Goal: Check status: Check status

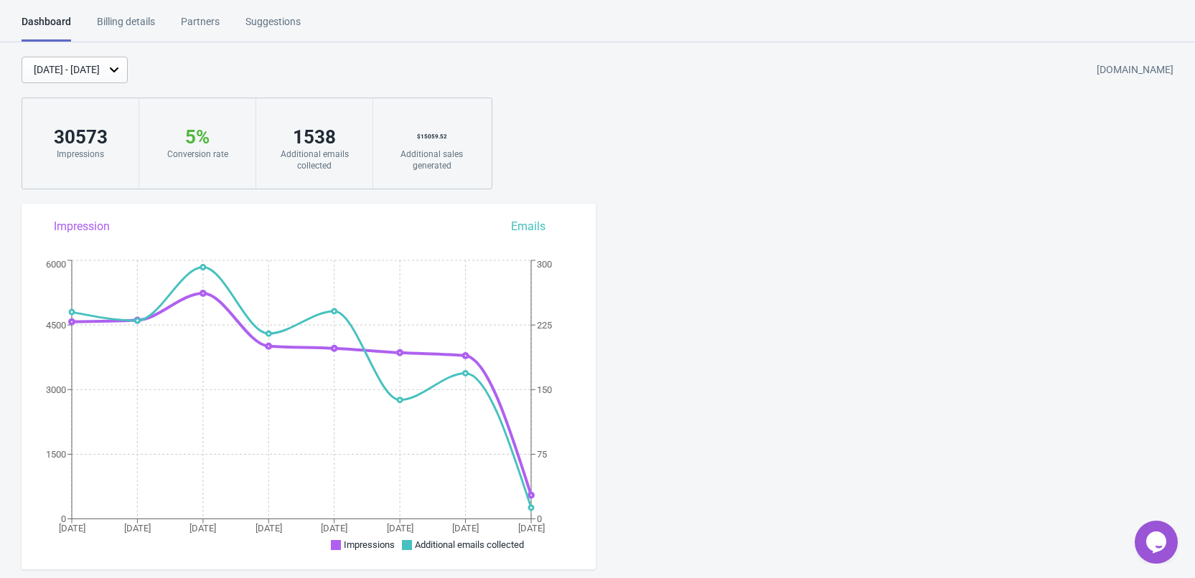
click at [98, 79] on div "[DATE] - [DATE]" at bounding box center [75, 70] width 106 height 27
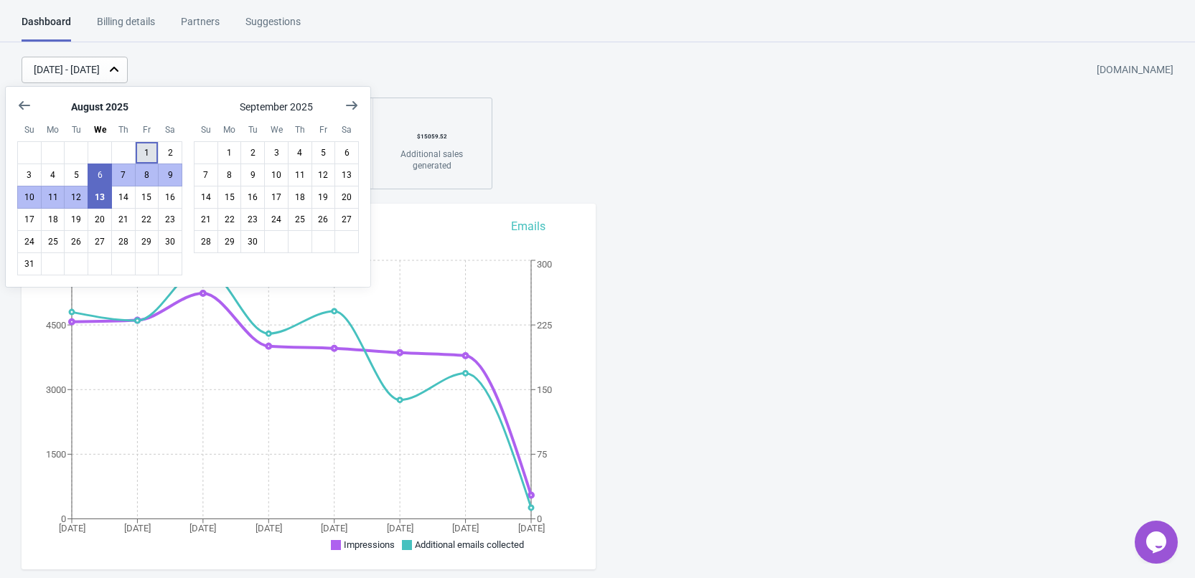
click at [149, 149] on button "1" at bounding box center [147, 152] width 24 height 23
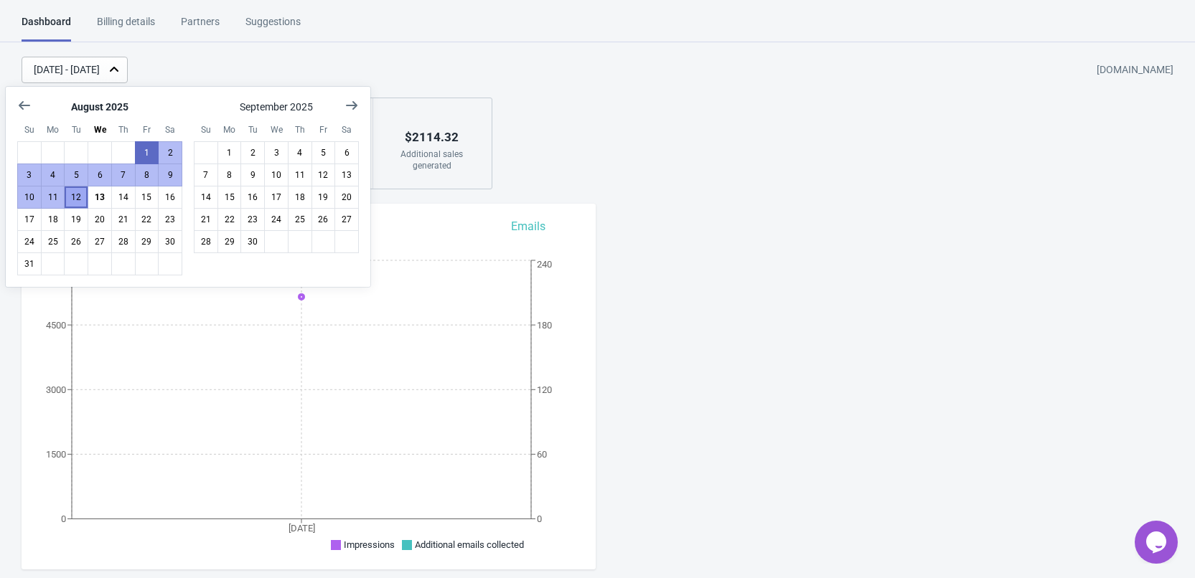
click at [84, 199] on button "12" at bounding box center [76, 197] width 24 height 23
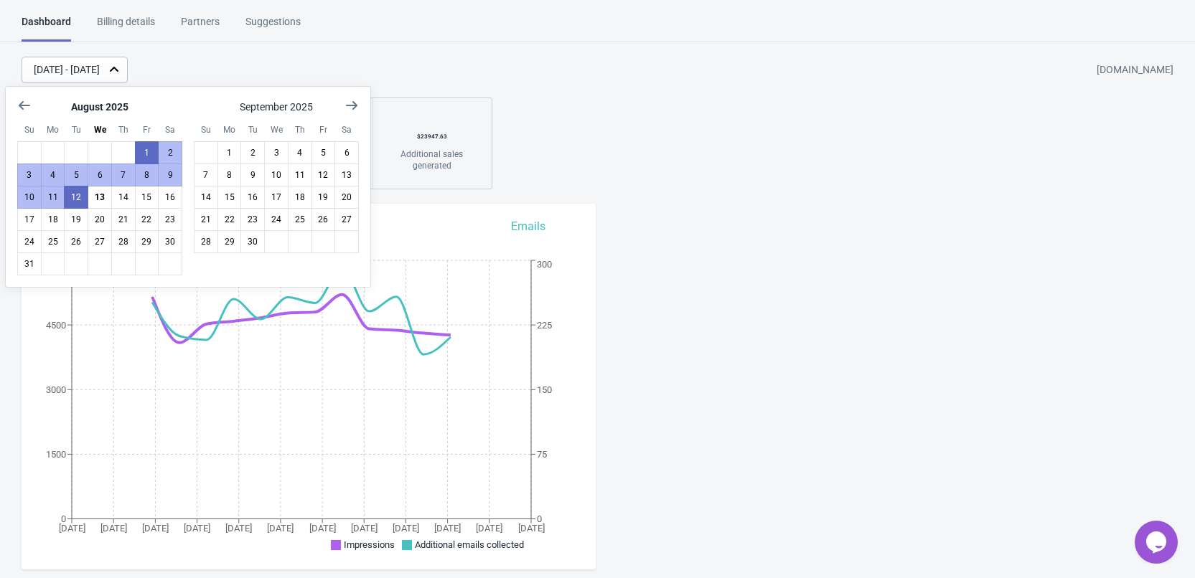
click at [400, 67] on div "[DATE] - [DATE] [DOMAIN_NAME]" at bounding box center [608, 70] width 1173 height 27
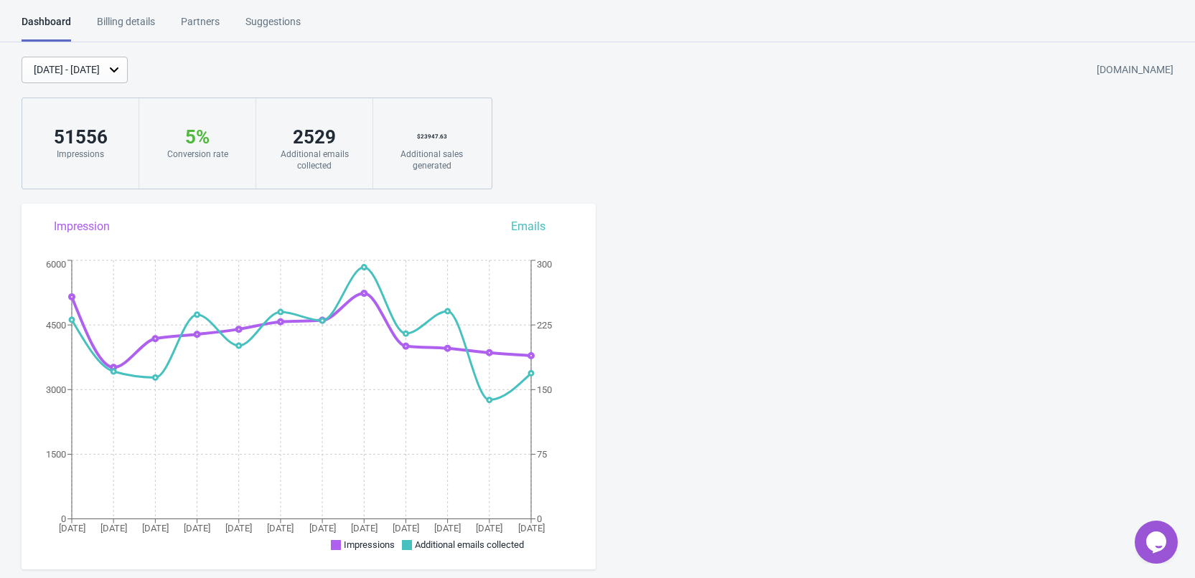
click at [100, 75] on div "[DATE] - [DATE]" at bounding box center [67, 69] width 66 height 15
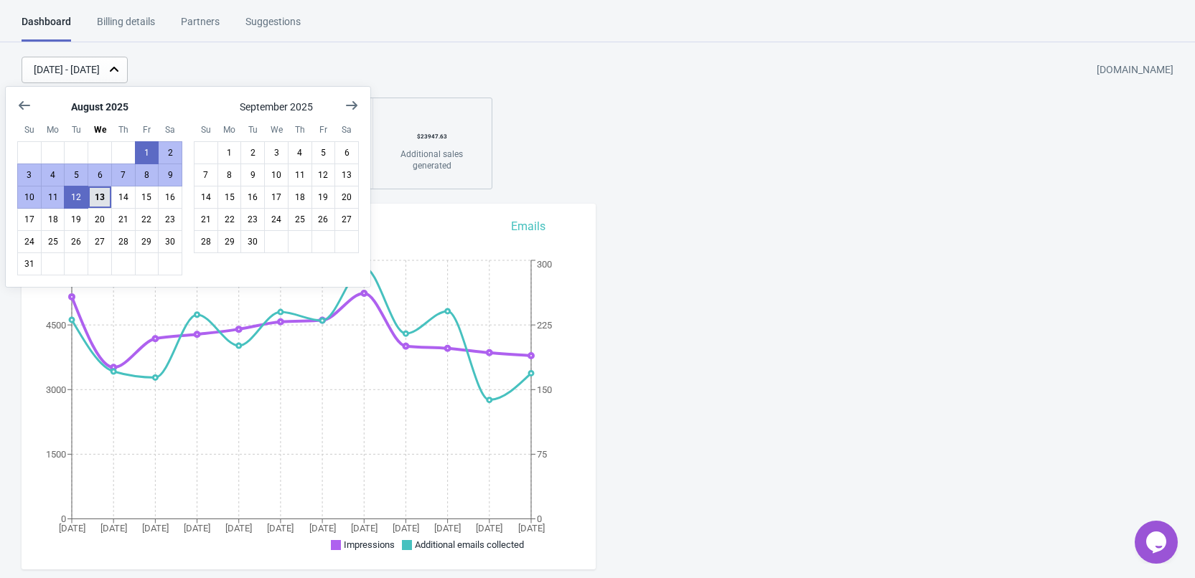
click at [97, 196] on button "13" at bounding box center [100, 197] width 24 height 23
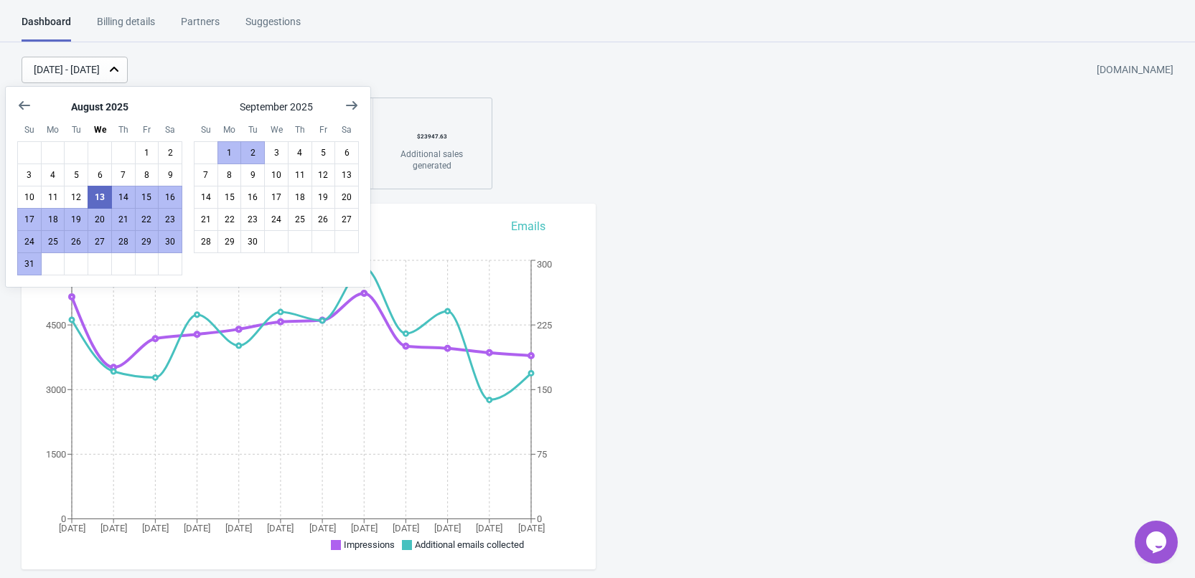
click at [526, 71] on div "[DATE] - [DATE] [DOMAIN_NAME]" at bounding box center [608, 70] width 1173 height 27
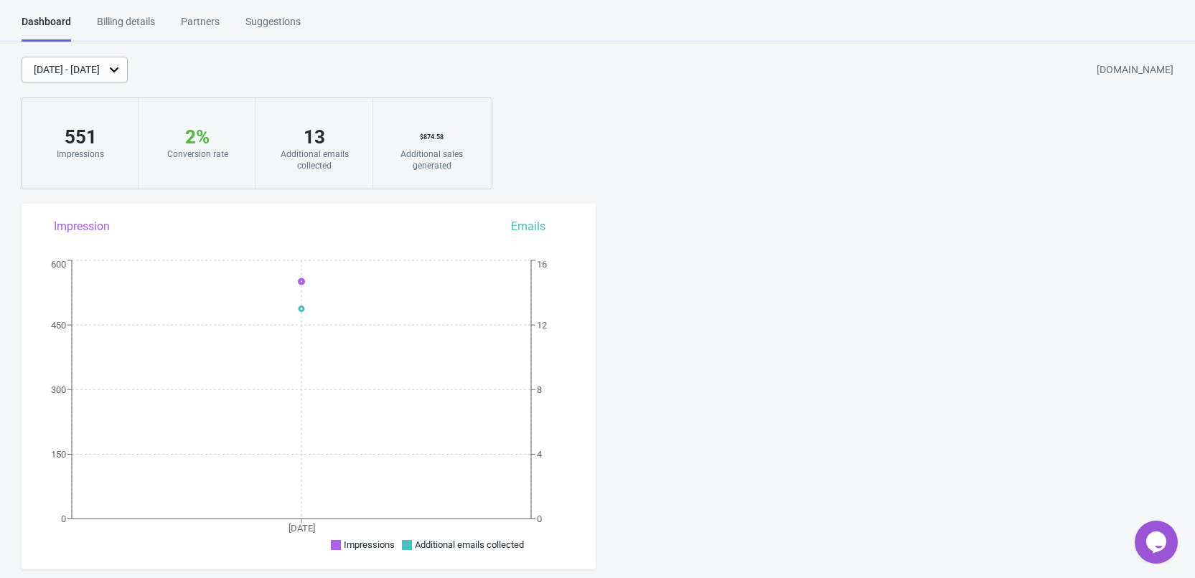
click at [100, 65] on div "[DATE] - [DATE]" at bounding box center [67, 69] width 66 height 15
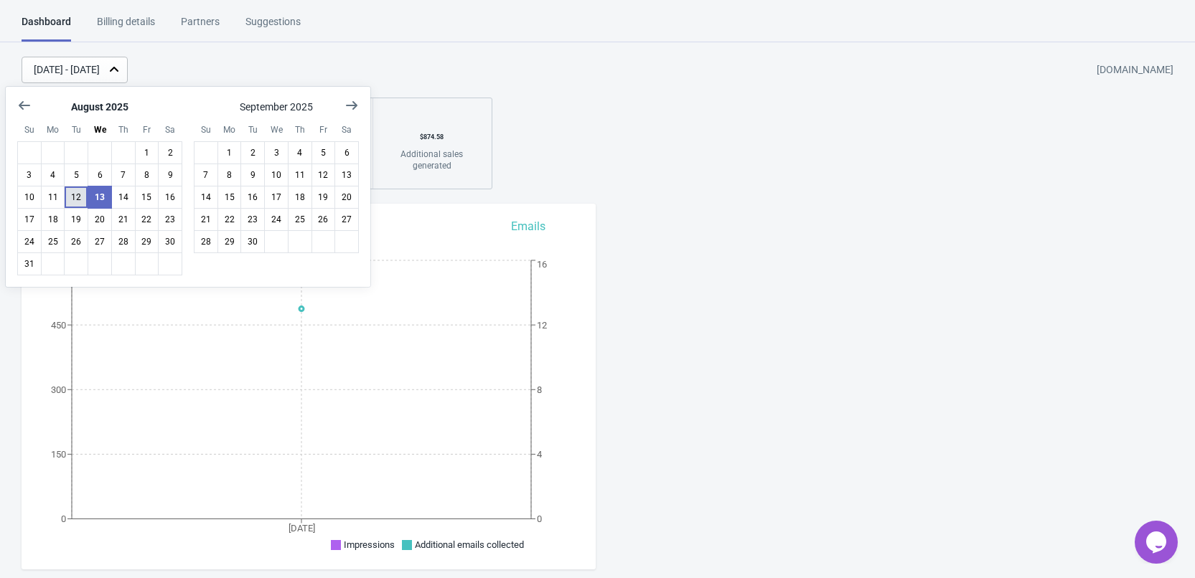
click at [72, 193] on button "12" at bounding box center [76, 197] width 24 height 23
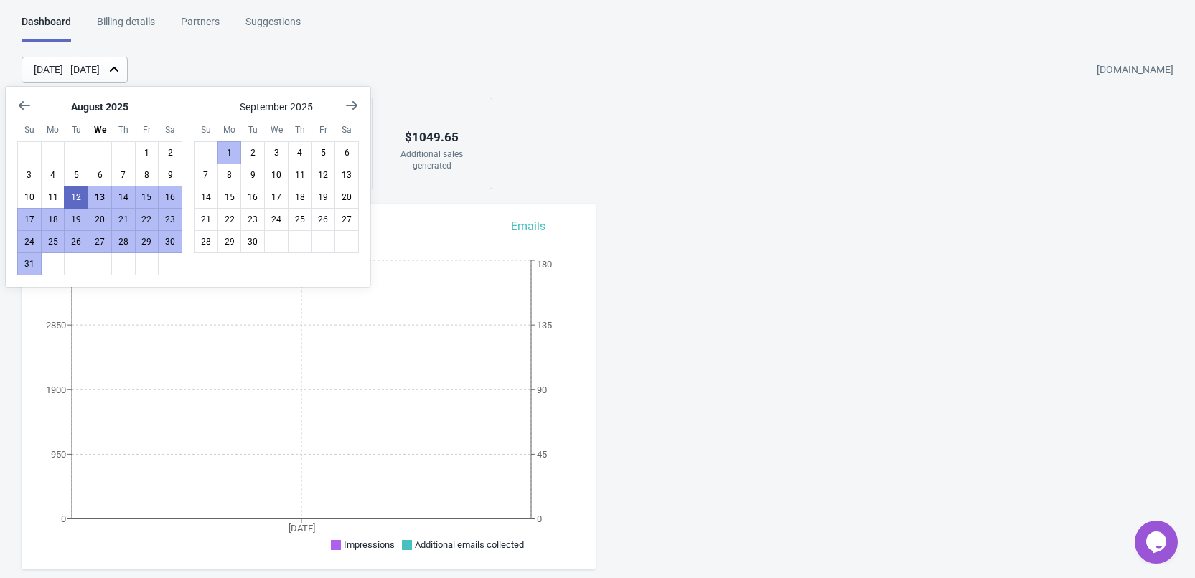
click at [507, 59] on div "[DATE] - [DATE] [DOMAIN_NAME]" at bounding box center [608, 70] width 1173 height 27
